Goal: Complete application form: Complete application form

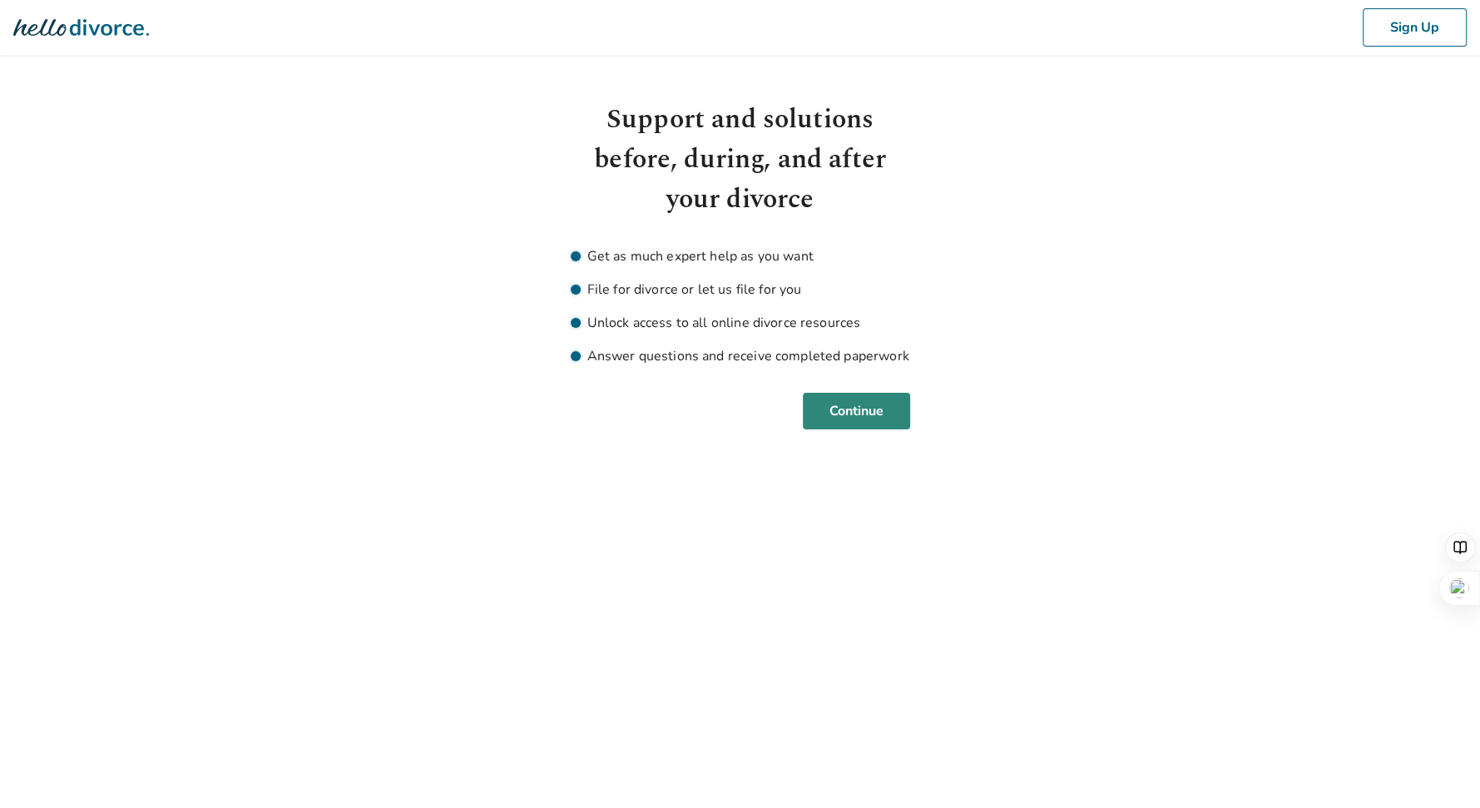
click at [867, 407] on button "Continue" at bounding box center [856, 411] width 107 height 37
